Goal: Task Accomplishment & Management: Use online tool/utility

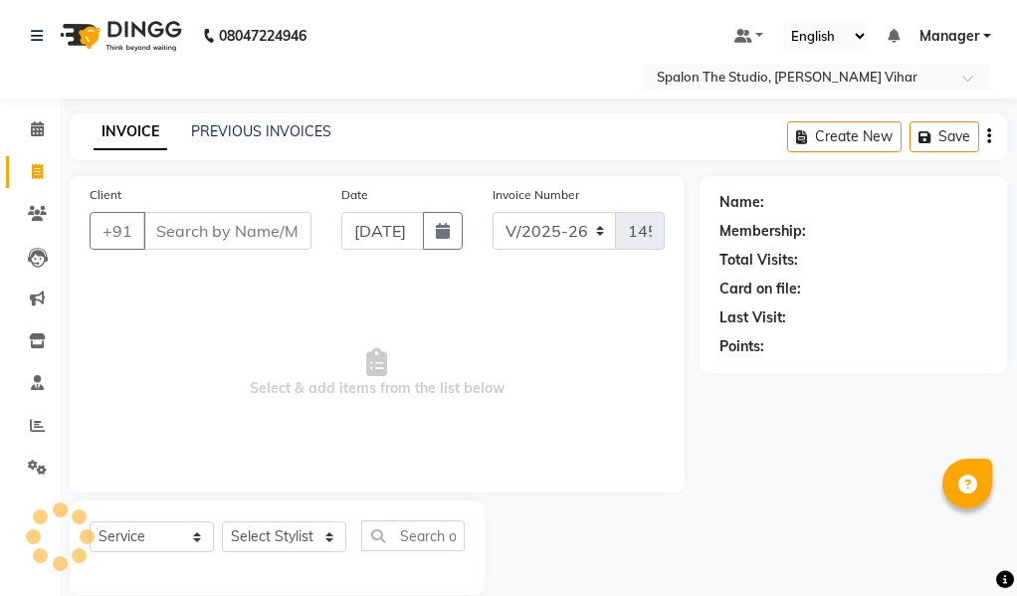
select select "903"
select select "service"
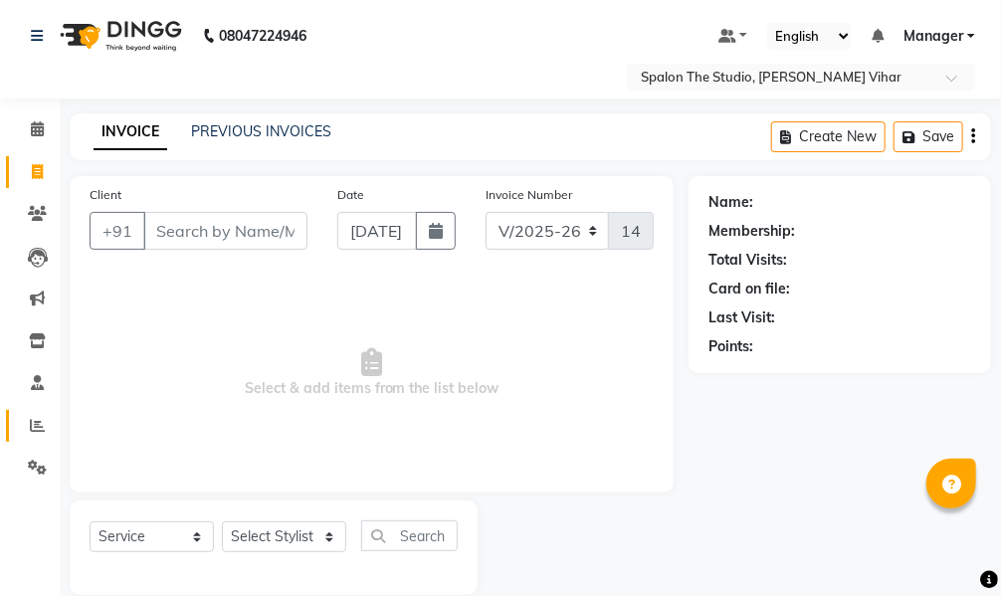
click at [44, 413] on link "Reports" at bounding box center [30, 426] width 48 height 33
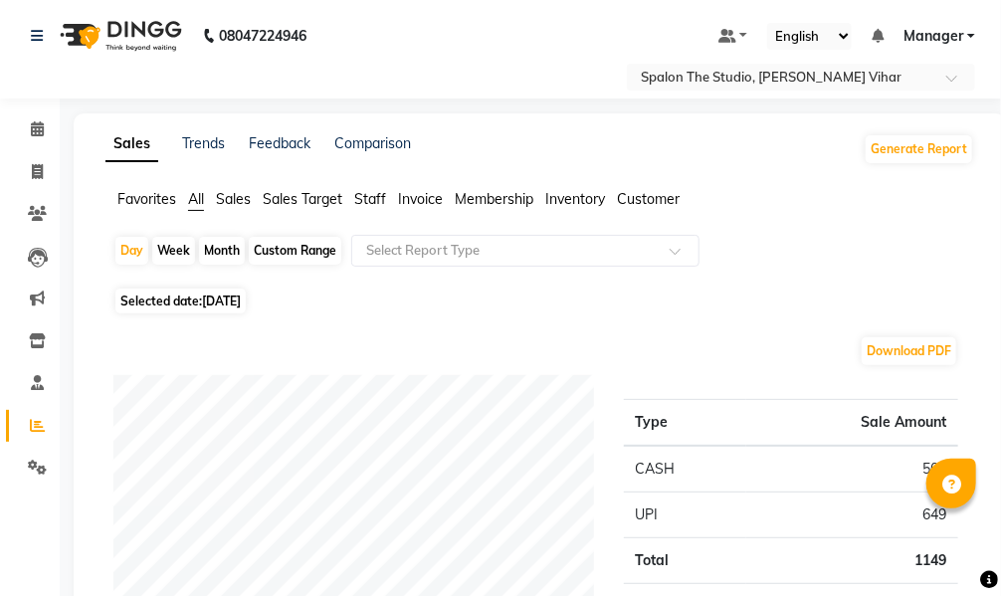
click at [223, 250] on div "Month" at bounding box center [222, 251] width 46 height 28
select select "9"
select select "2025"
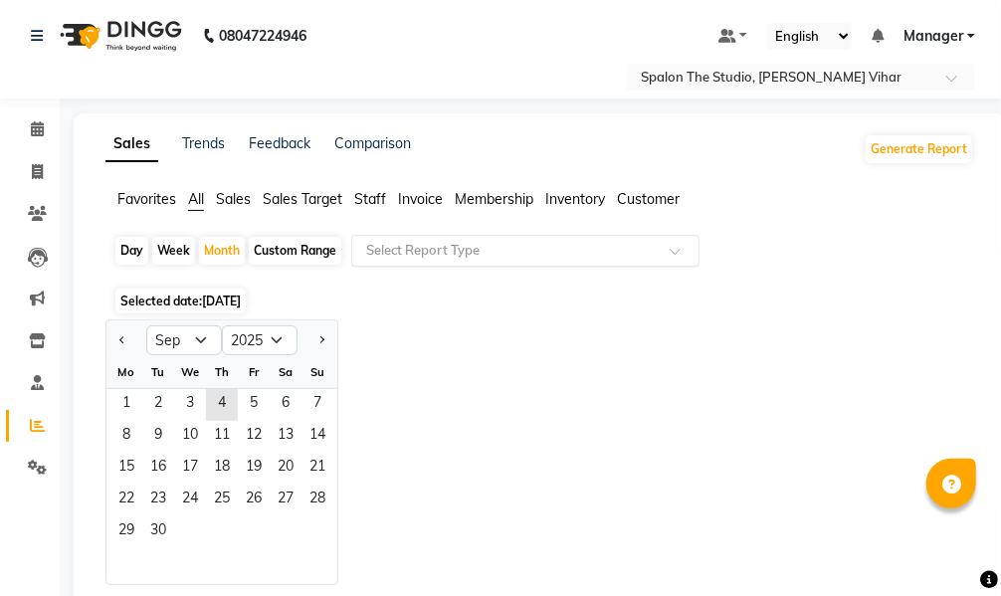
click at [400, 241] on input "text" at bounding box center [505, 251] width 287 height 20
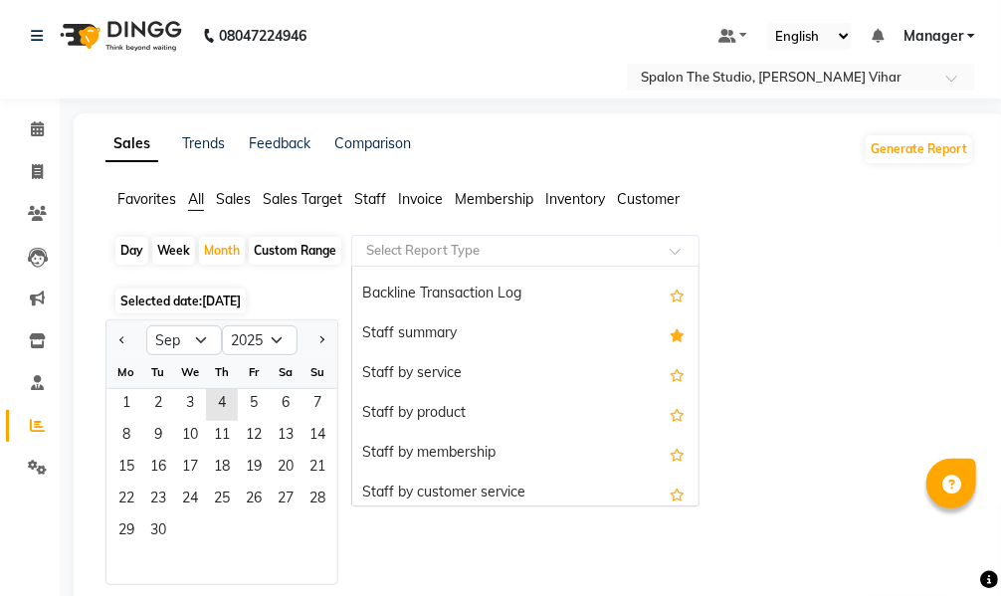
scroll to position [597, 0]
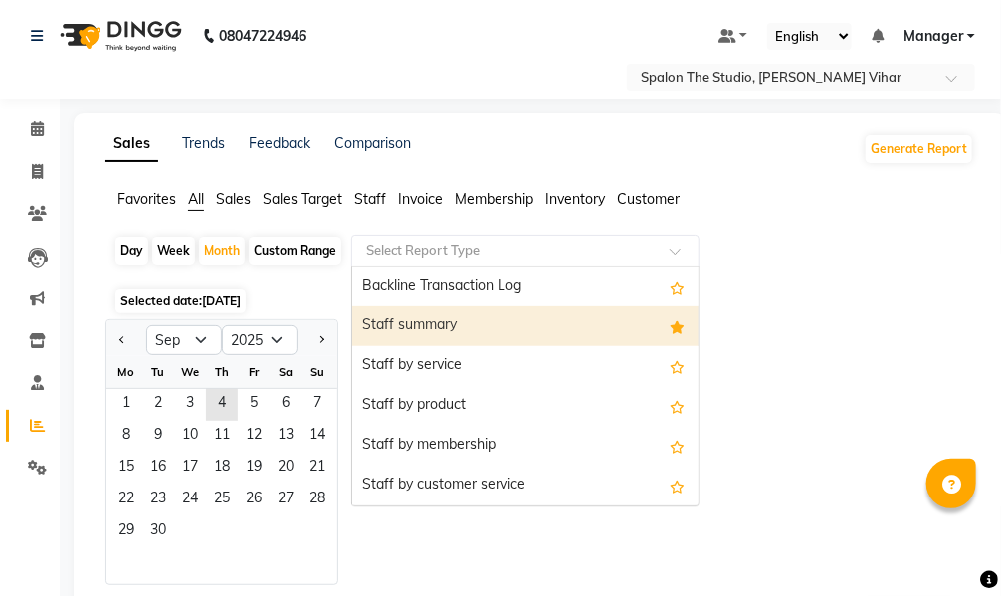
click at [467, 319] on div "Staff summary" at bounding box center [525, 326] width 346 height 40
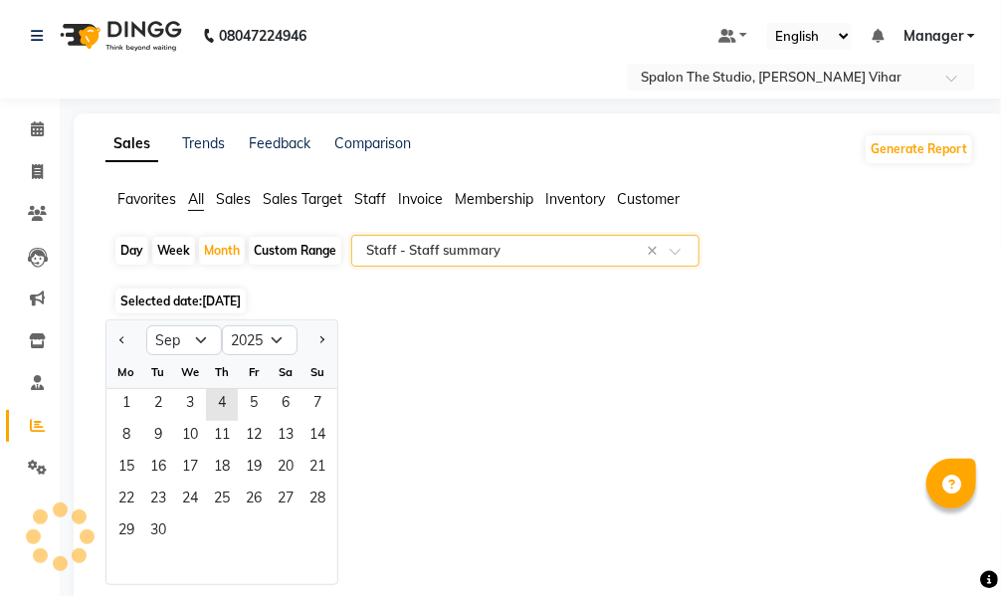
select select "full_report"
select select "pdf"
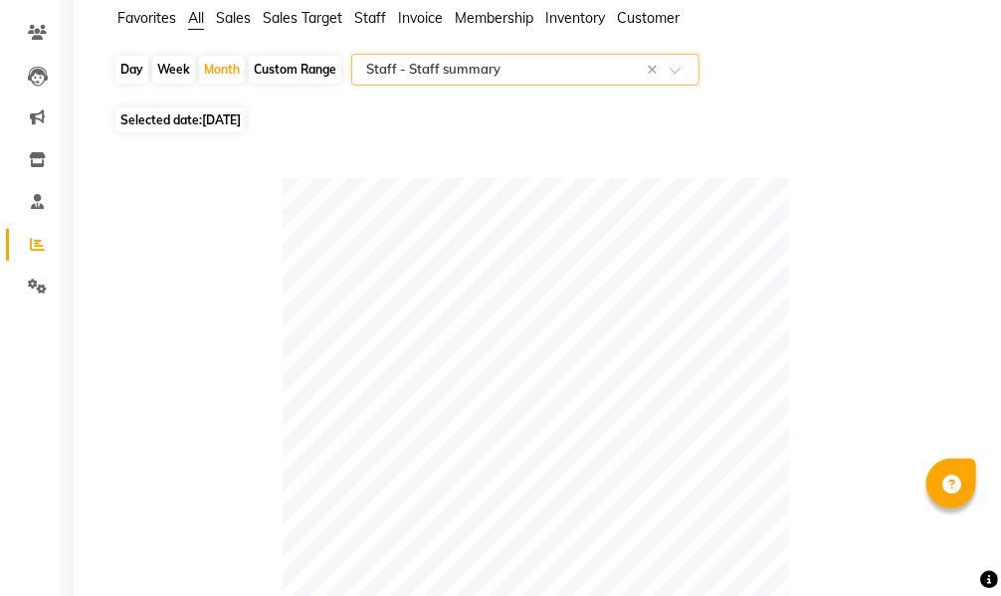
scroll to position [99, 0]
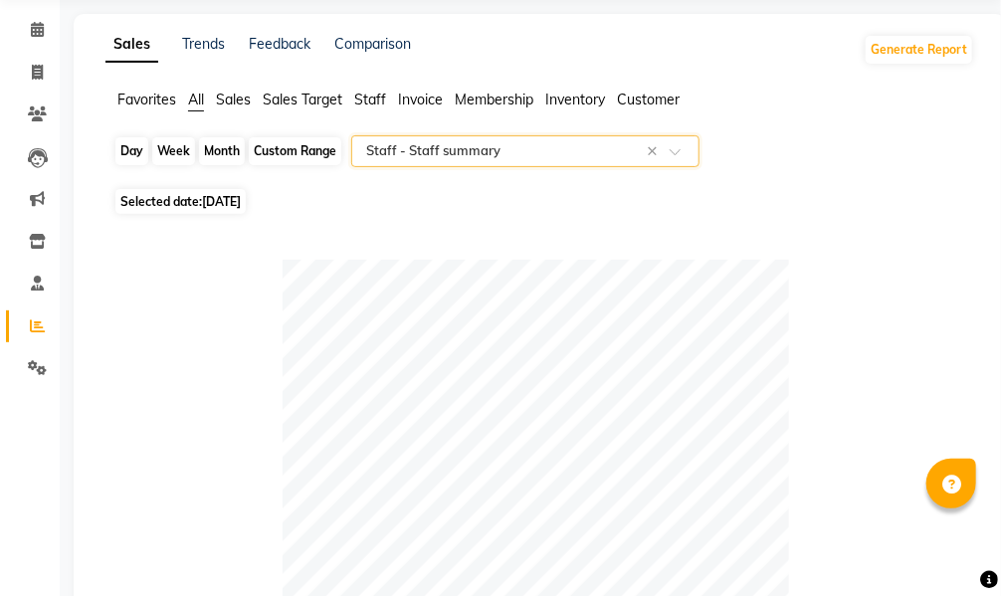
click at [217, 144] on div "Month" at bounding box center [222, 151] width 46 height 28
select select "9"
select select "2025"
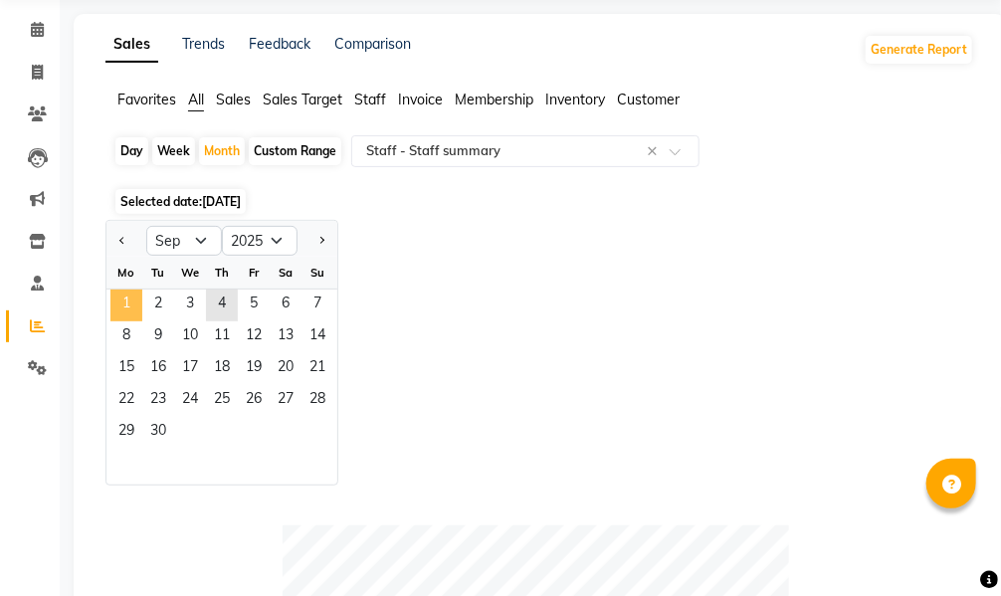
click at [122, 303] on span "1" at bounding box center [126, 306] width 32 height 32
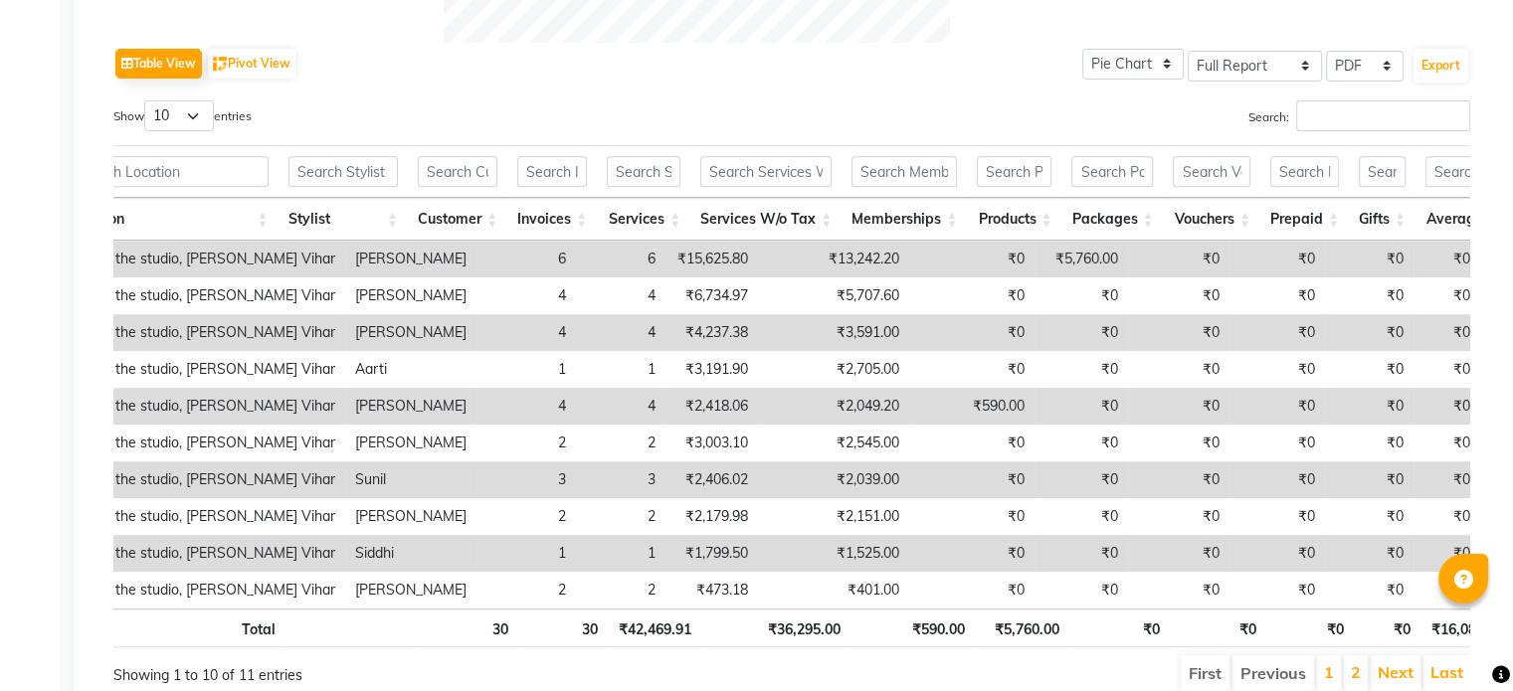
scroll to position [0, 0]
